Goal: Navigation & Orientation: Find specific page/section

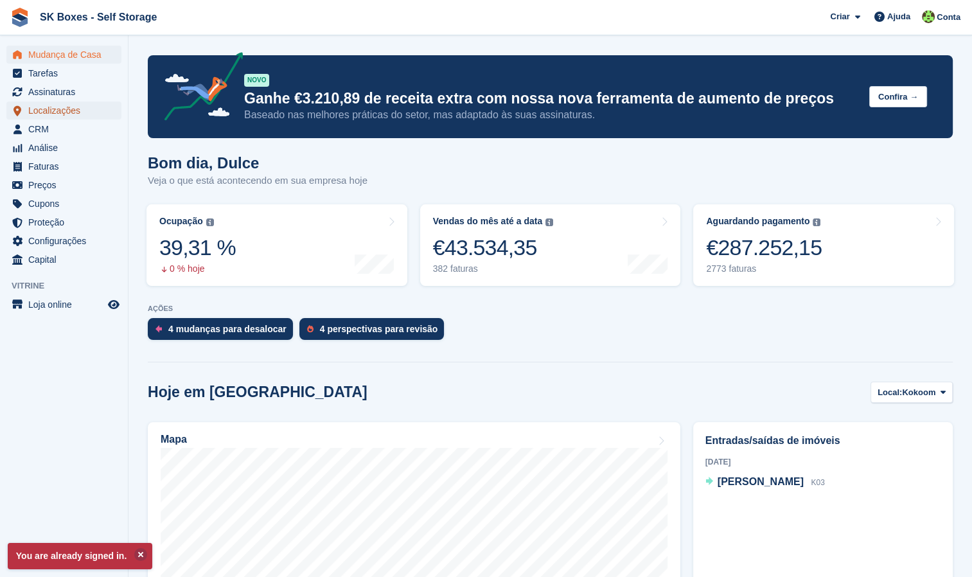
click at [53, 110] on span "Localizações" at bounding box center [66, 110] width 77 height 18
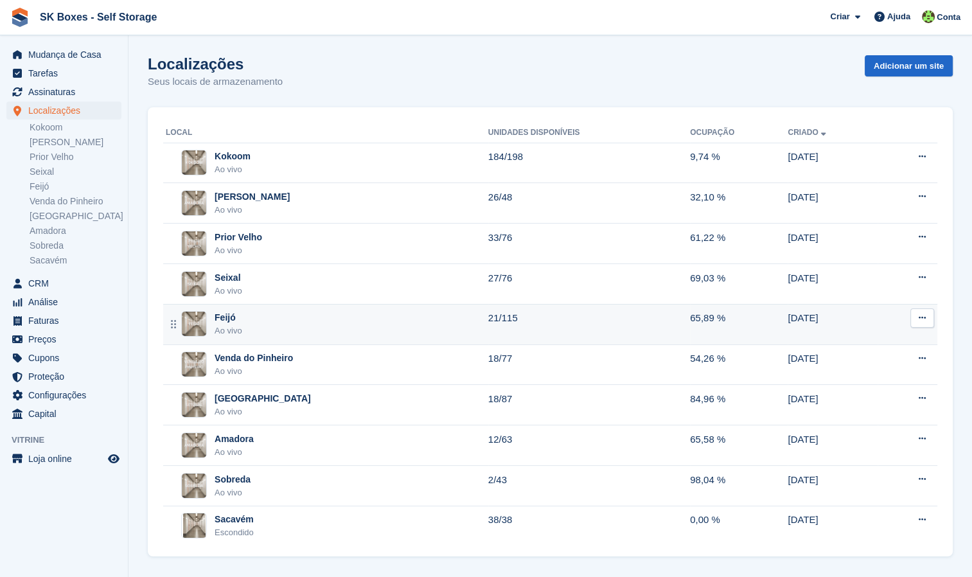
click at [242, 324] on div "Feijó Ao vivo" at bounding box center [327, 324] width 322 height 26
